Goal: Transaction & Acquisition: Subscribe to service/newsletter

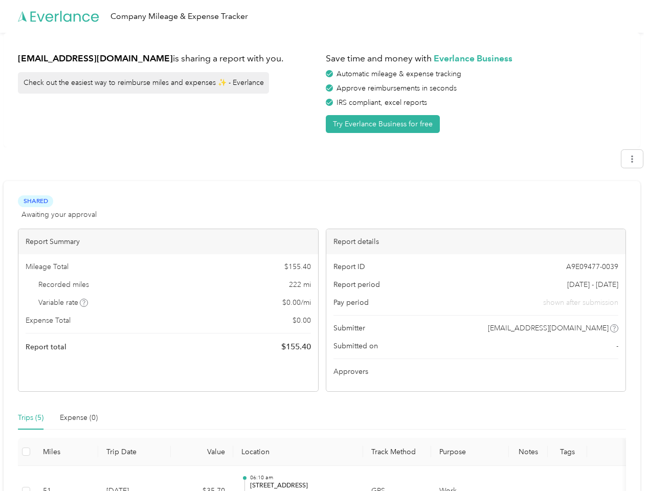
click at [326, 245] on div "Report details" at bounding box center [476, 241] width 300 height 25
click at [324, 16] on div "Company Mileage & Expense Tracker" at bounding box center [322, 16] width 644 height 33
click at [385, 124] on button "Try Everlance Business for free" at bounding box center [383, 124] width 114 height 18
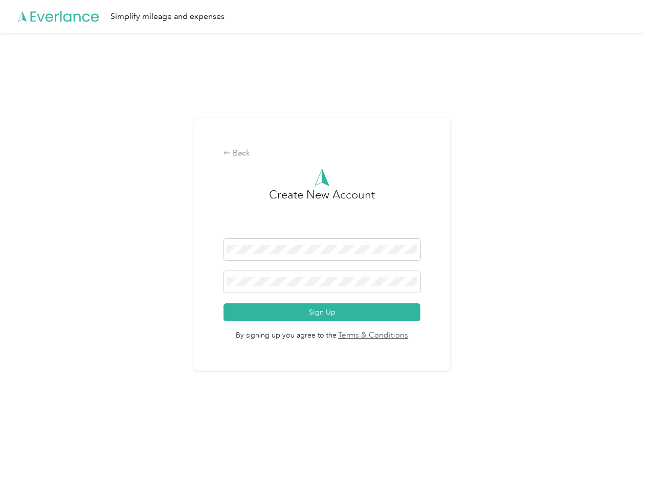
click at [84, 303] on div "Back Create New Account Sign Up By signing up you agree to the Terms & Conditio…" at bounding box center [322, 249] width 644 height 432
click at [403, 328] on span "By signing up you agree to the Terms & Conditions" at bounding box center [321, 331] width 197 height 20
click at [31, 418] on div "Back Create New Account Sign Up By signing up you agree to the Terms & Conditio…" at bounding box center [322, 249] width 644 height 432
click at [79, 418] on div "Back Create New Account Sign Up By signing up you agree to the Terms & Conditio…" at bounding box center [322, 249] width 644 height 432
click at [26, 451] on div "Back Create New Account Sign Up By signing up you agree to the Terms & Conditio…" at bounding box center [322, 249] width 644 height 432
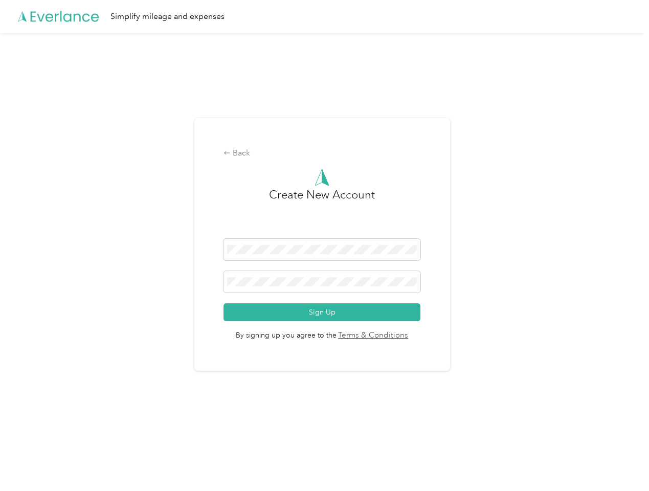
click at [316, 478] on html "Simplify mileage and expenses Back Create New Account Sign Up By signing up you…" at bounding box center [322, 245] width 644 height 491
